Goal: Information Seeking & Learning: Learn about a topic

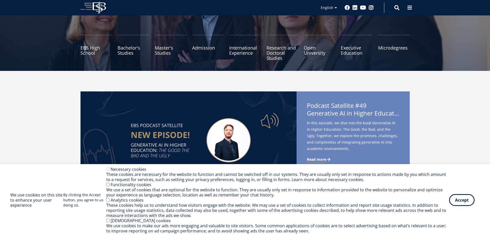
scroll to position [51, 0]
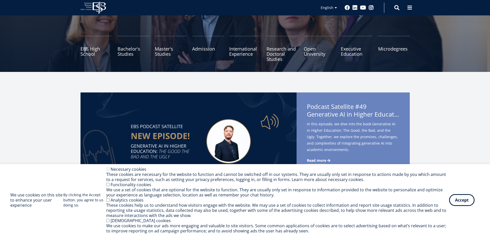
click at [153, 49] on ul "EBS High School Bachelor's Studies Master's Studies Admission International Exp…" at bounding box center [242, 51] width 335 height 31
click at [160, 49] on link "Master's Studies" at bounding box center [171, 49] width 32 height 26
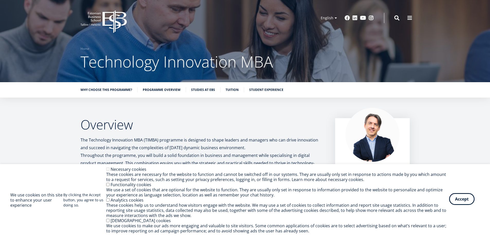
click at [458, 200] on button "Accept" at bounding box center [461, 199] width 25 height 12
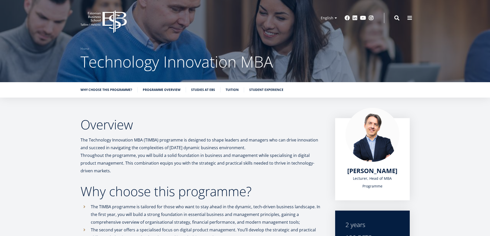
scroll to position [51, 0]
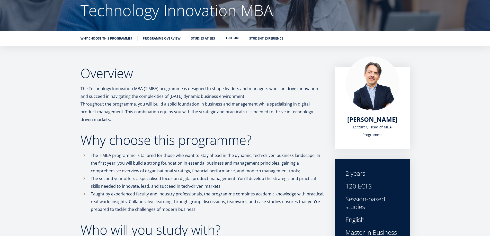
click at [234, 40] on link "Tuition" at bounding box center [232, 37] width 13 height 5
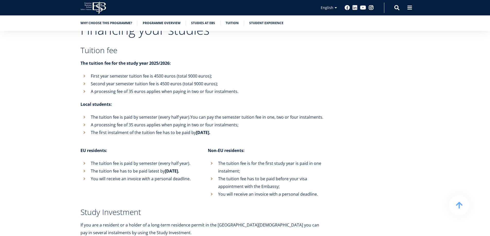
scroll to position [1781, 0]
